Goal: Communication & Community: Ask a question

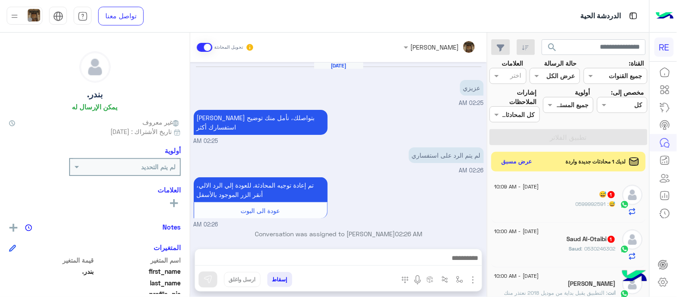
scroll to position [155, 0]
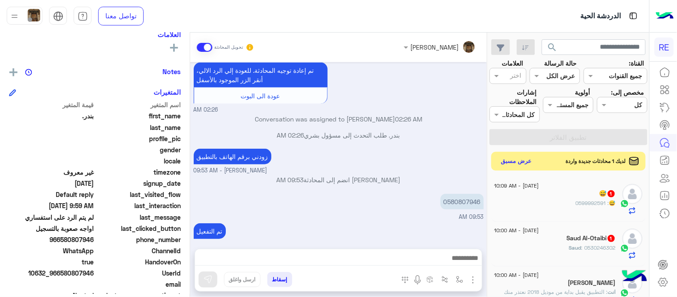
click at [531, 163] on button "عرض مسبق" at bounding box center [516, 161] width 37 height 12
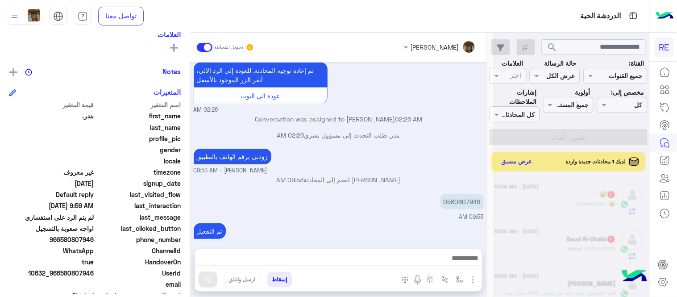
click at [409, 130] on div "بندر. طلب التحدث إلى مسؤول بشري 02:26 AM" at bounding box center [339, 138] width 290 height 16
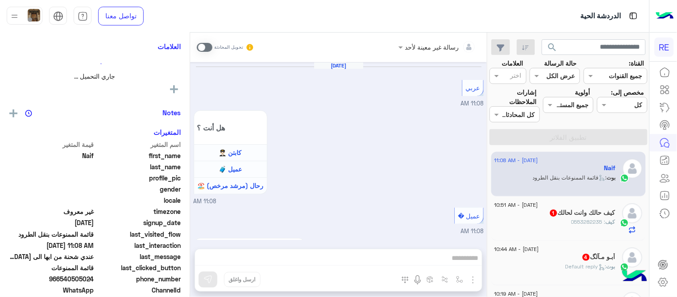
scroll to position [741, 0]
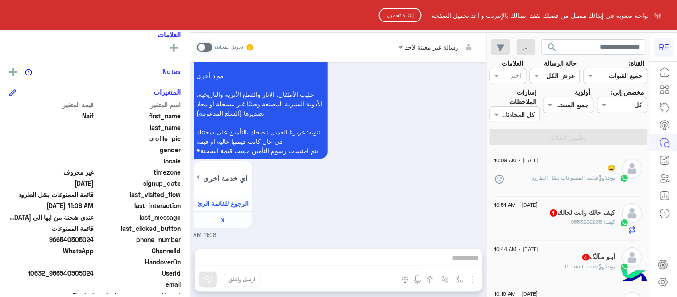
click at [410, 14] on button "إعادة تحميل" at bounding box center [400, 15] width 43 height 14
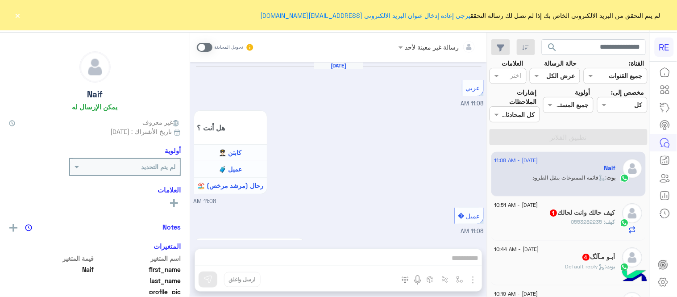
scroll to position [741, 0]
